Goal: Use online tool/utility: Utilize a website feature to perform a specific function

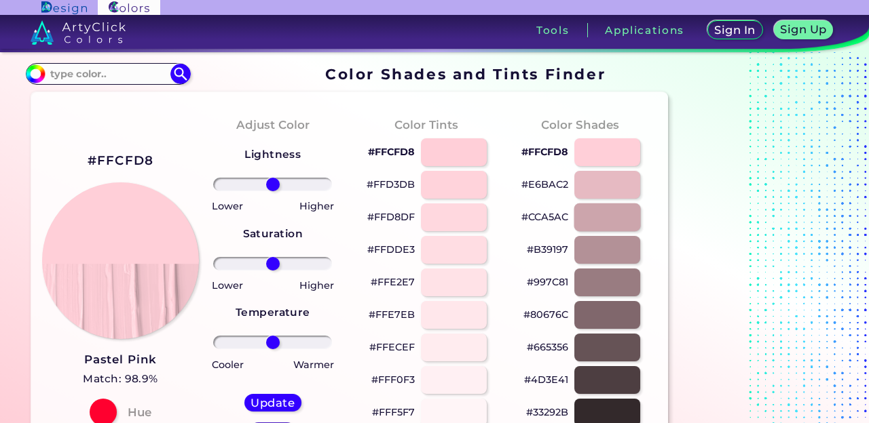
click at [594, 219] on div at bounding box center [606, 218] width 67 height 28
type input "#cca5ac"
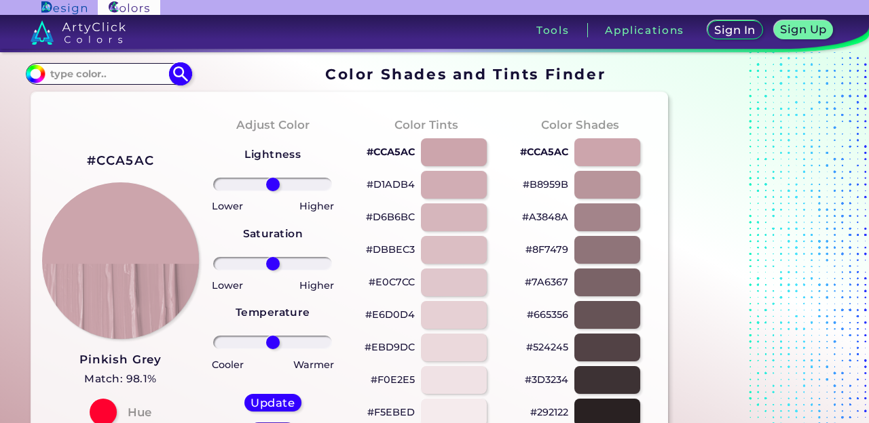
click at [122, 70] on input at bounding box center [108, 73] width 126 height 18
type input "[PERSON_NAME]"
click at [96, 96] on p "Bubble Gum ◉" at bounding box center [86, 98] width 77 height 25
type input "#ffc1cc"
type input "#FFC1CC"
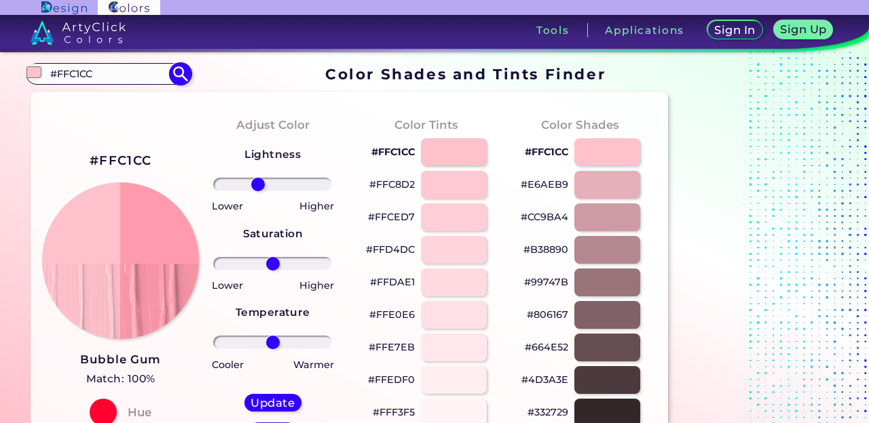
type input "-23"
type input "74"
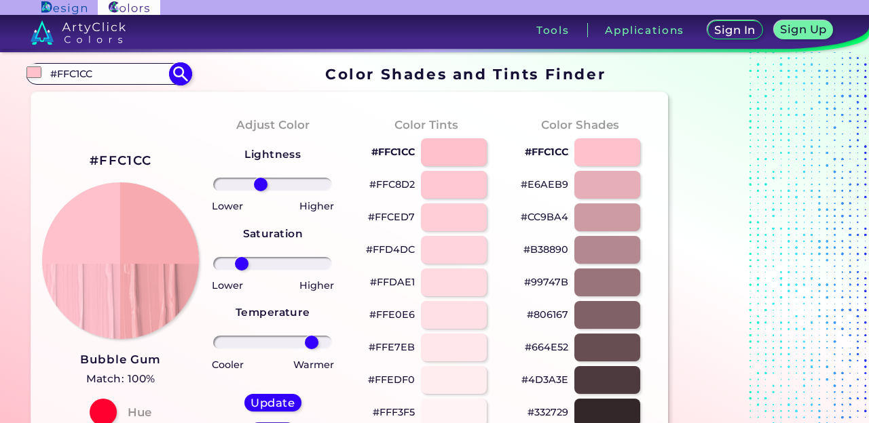
type input "-59"
click at [265, 399] on h5 "Update" at bounding box center [272, 403] width 39 height 10
type input "#f7abb0"
type input "0"
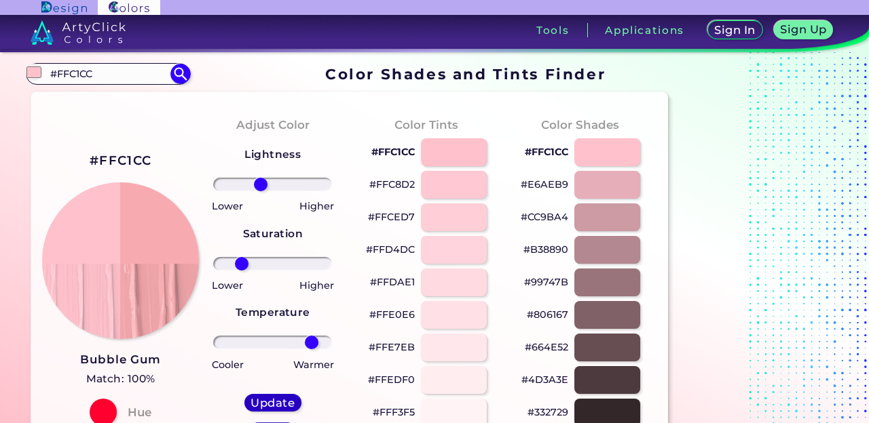
type input "0"
